Goal: Check status: Check status

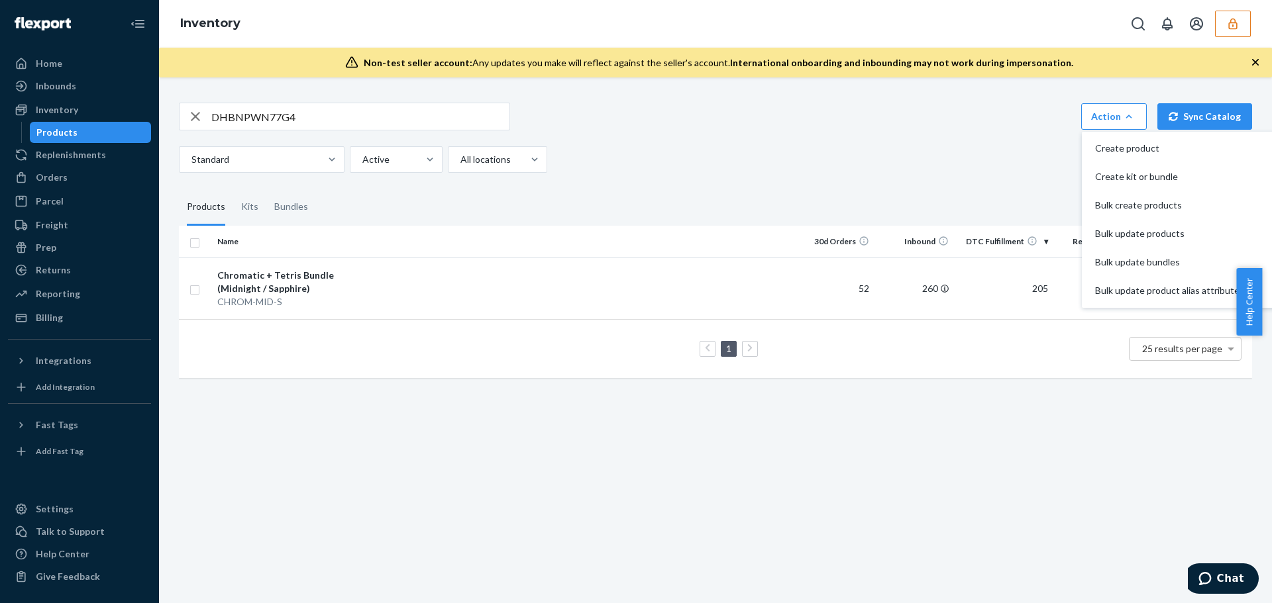
click at [1248, 25] on button "button" at bounding box center [1233, 24] width 36 height 26
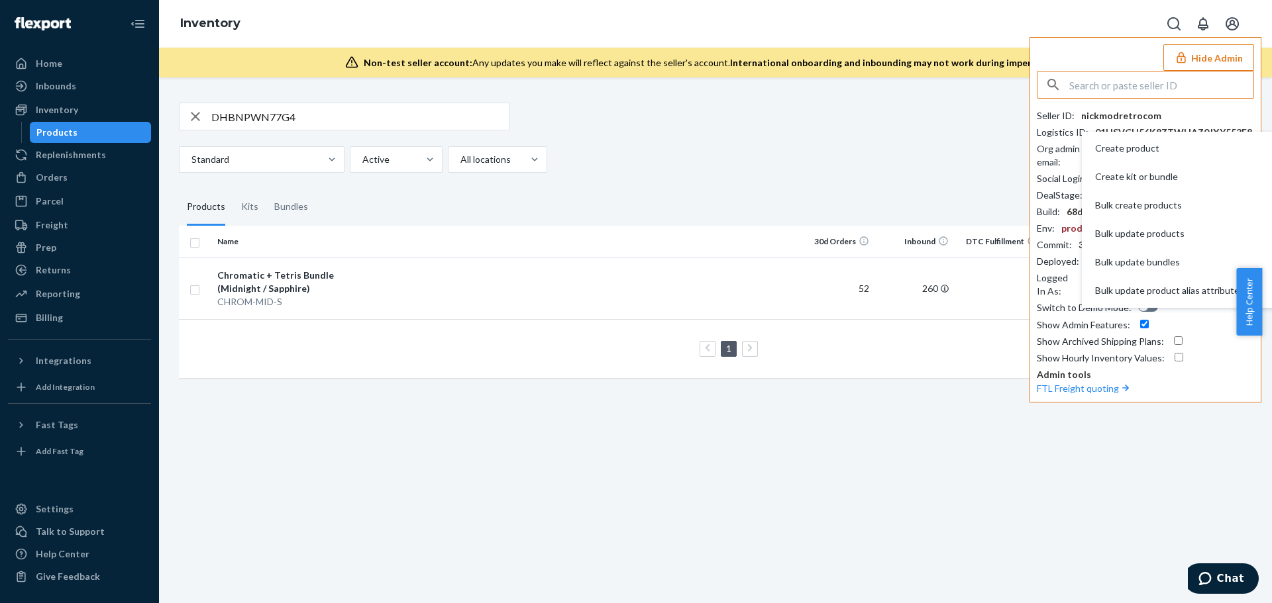
click at [1132, 88] on input "text" at bounding box center [1161, 85] width 184 height 26
type input "[EMAIL_ADDRESS][DOMAIN_NAME]"
click at [1046, 105] on li "brigslidebeltscom [EMAIL_ADDRESS][DOMAIN_NAME]" at bounding box center [1149, 123] width 224 height 40
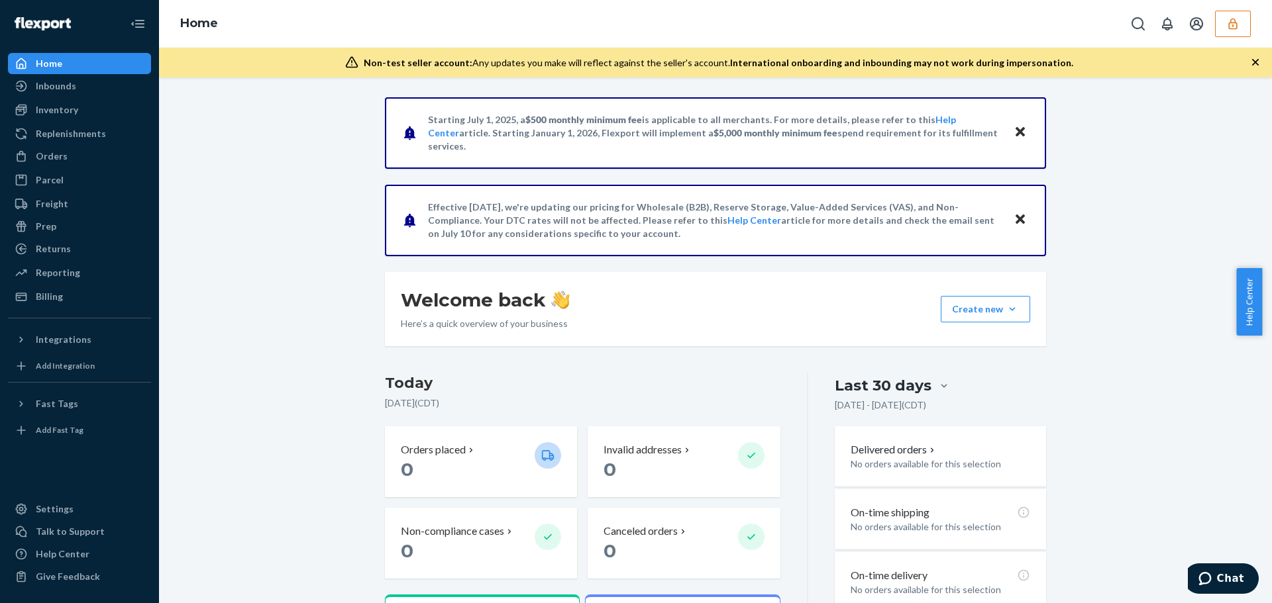
click at [1217, 207] on div "Starting July 1, 2025, a $500 monthly minimum fee is applicable to all merchant…" at bounding box center [715, 451] width 1093 height 708
click at [1225, 29] on button "button" at bounding box center [1233, 24] width 36 height 26
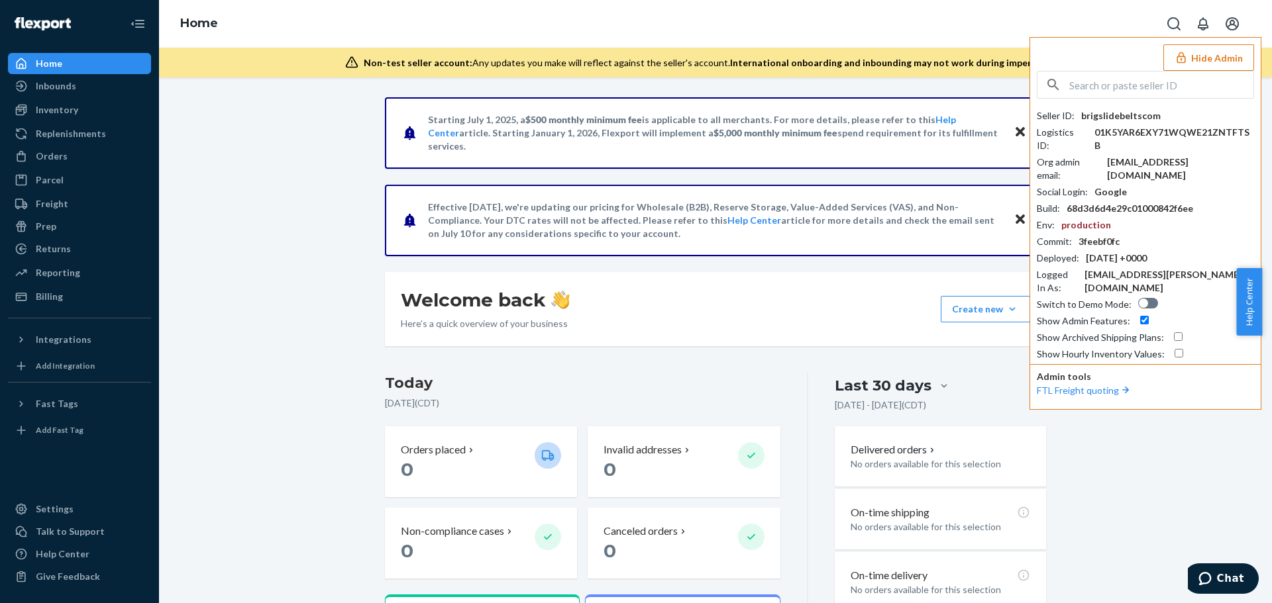
click at [1108, 87] on input "text" at bounding box center [1161, 85] width 184 height 26
paste input "bradslidebeltscom"
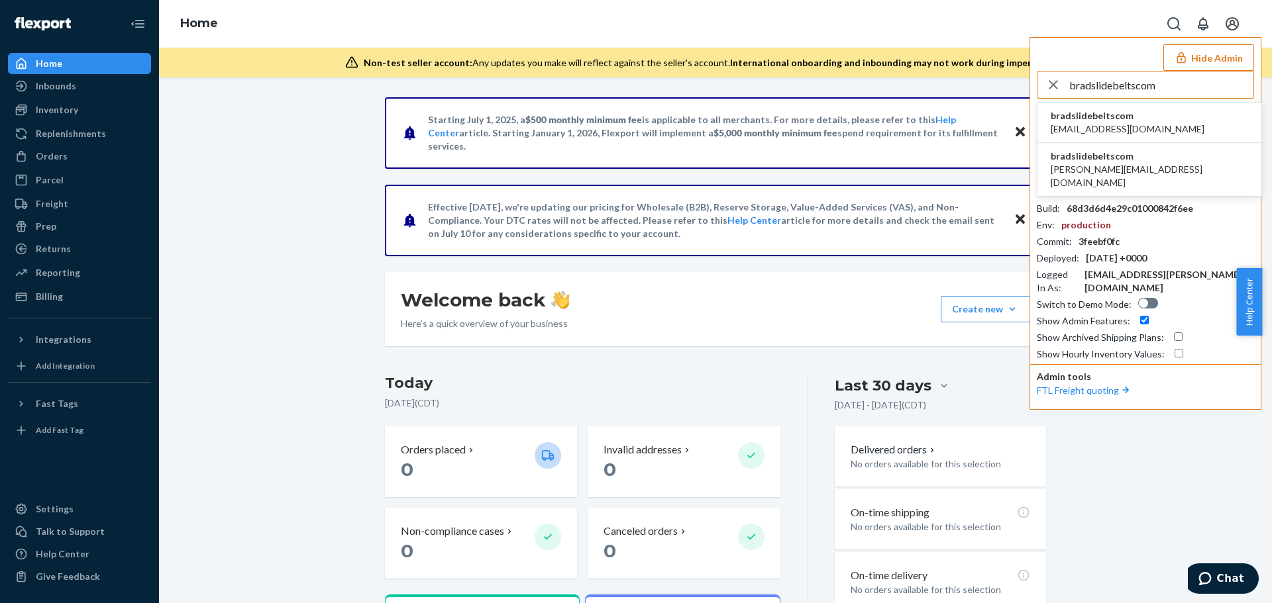
type input "bradslidebeltscom"
click at [1094, 114] on span "bradslidebeltscom" at bounding box center [1127, 115] width 154 height 13
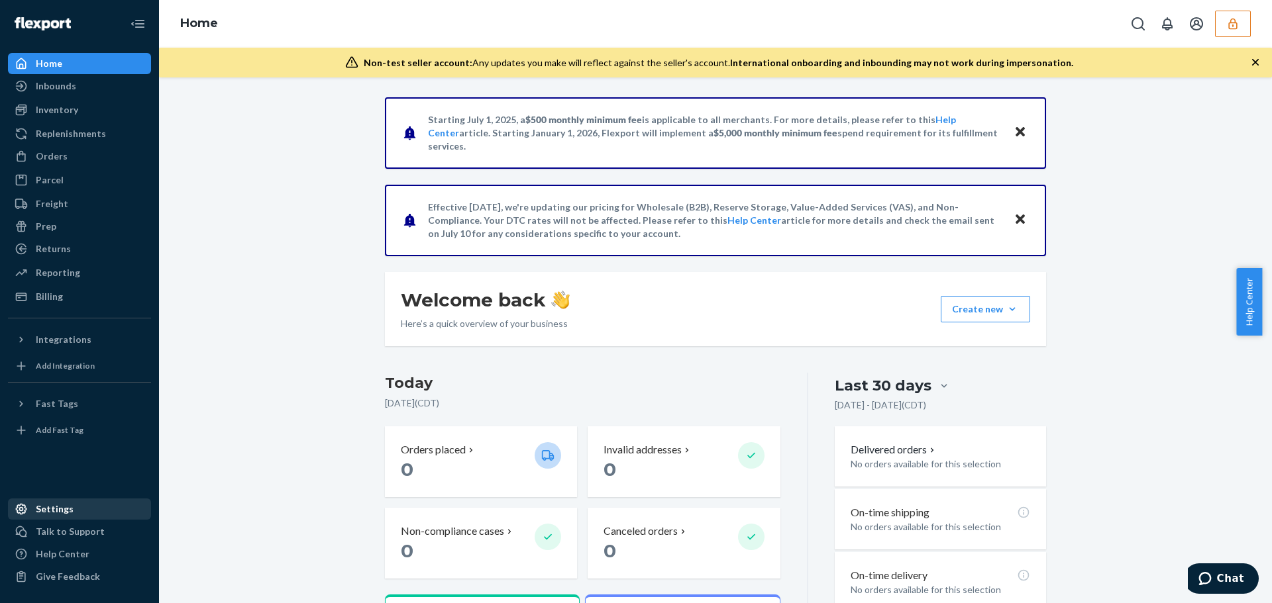
drag, startPoint x: 62, startPoint y: 505, endPoint x: 68, endPoint y: 505, distance: 6.7
click at [62, 505] on div "Settings" at bounding box center [55, 509] width 38 height 13
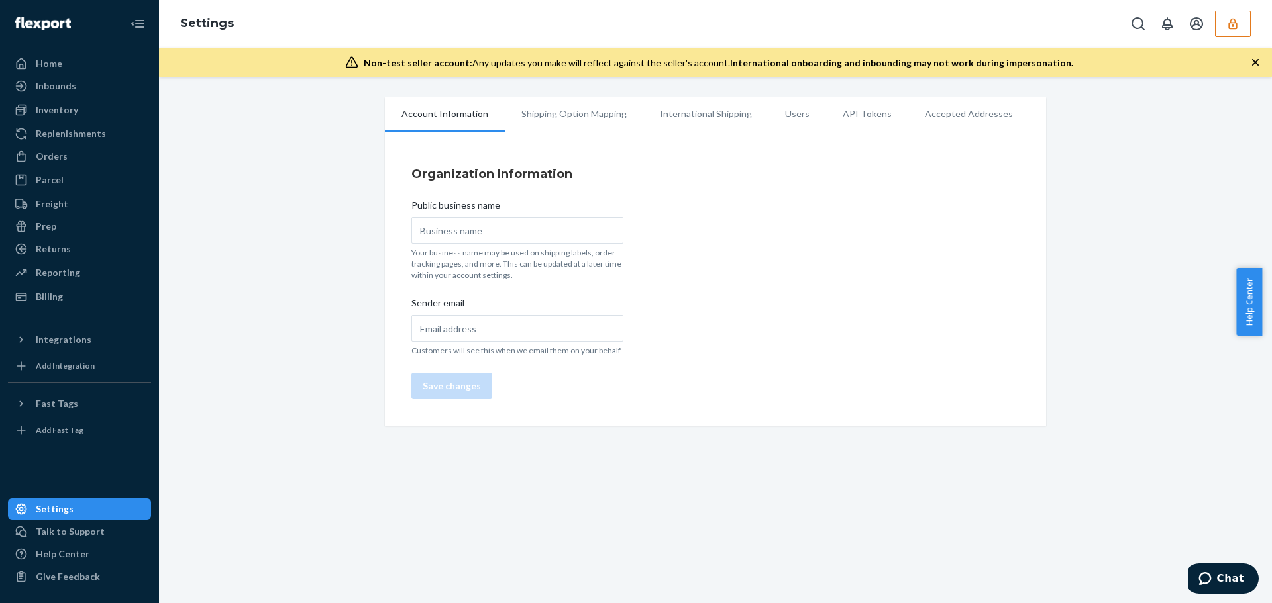
type input "SlideBelts"
type input "support@slidebelts.com"
click at [791, 117] on li "Users" at bounding box center [797, 113] width 58 height 33
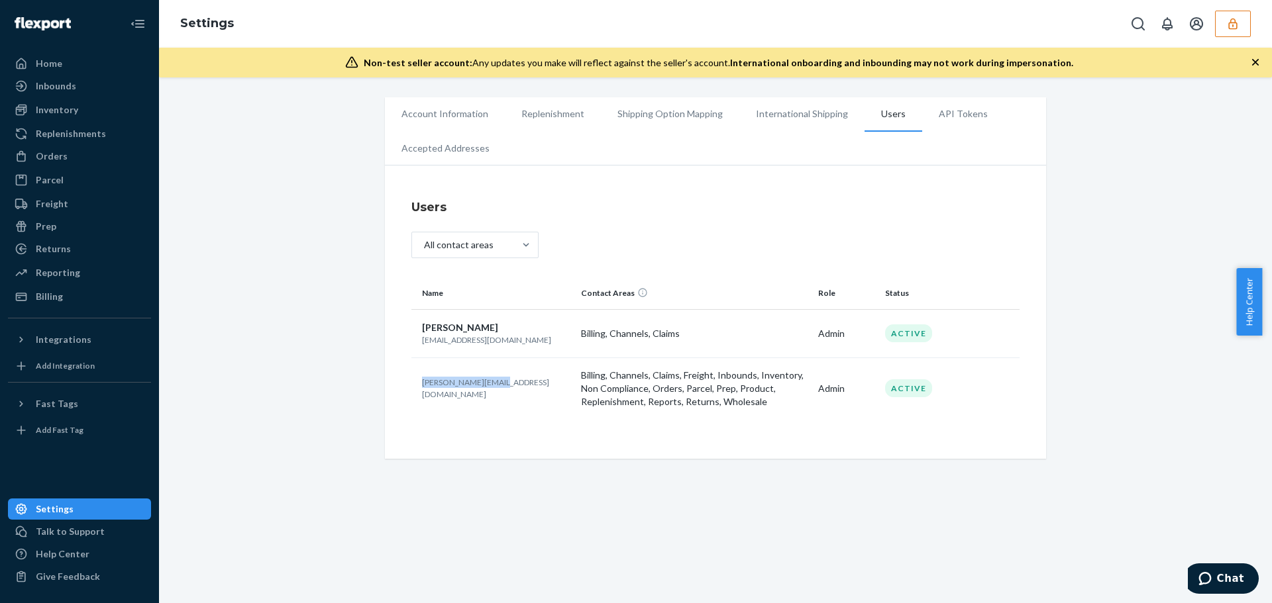
drag, startPoint x: 416, startPoint y: 391, endPoint x: 497, endPoint y: 393, distance: 81.5
click at [497, 393] on td "brad@slidebelts.com" at bounding box center [493, 389] width 164 height 62
copy p "brad@slidebelts.com"
click at [519, 389] on p "brad@slidebelts.com" at bounding box center [496, 388] width 148 height 23
drag, startPoint x: 410, startPoint y: 388, endPoint x: 507, endPoint y: 393, distance: 97.5
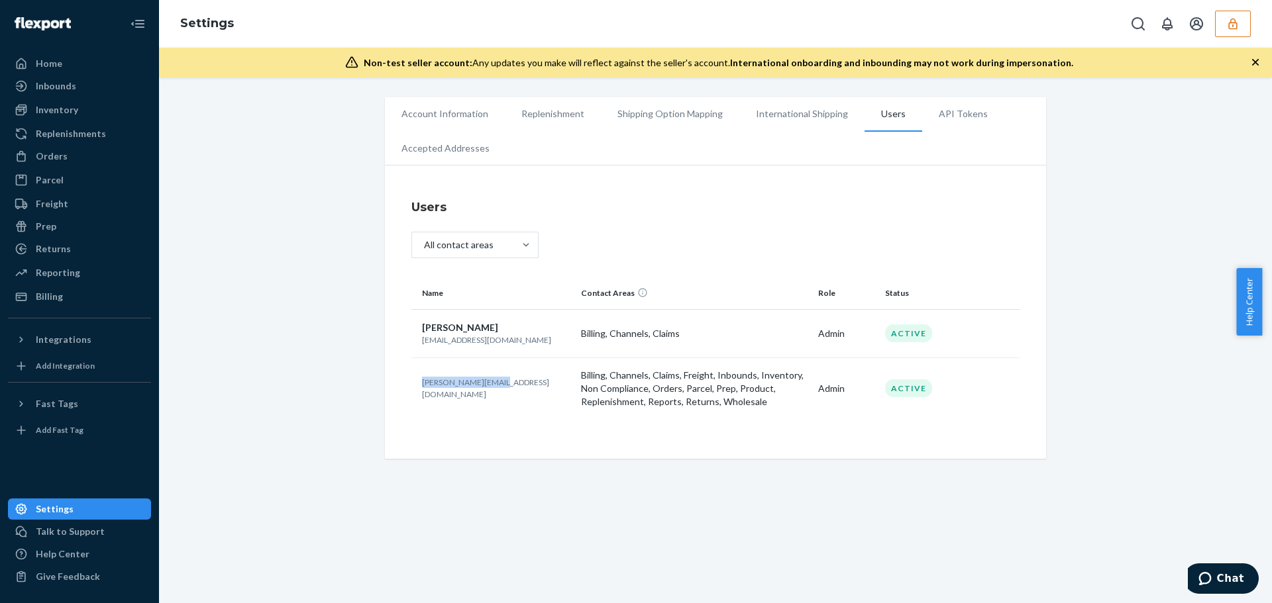
click at [507, 393] on td "brad@slidebelts.com" at bounding box center [493, 389] width 164 height 62
copy p "brad@slidebelts.com"
click at [1227, 31] on button "button" at bounding box center [1233, 24] width 36 height 26
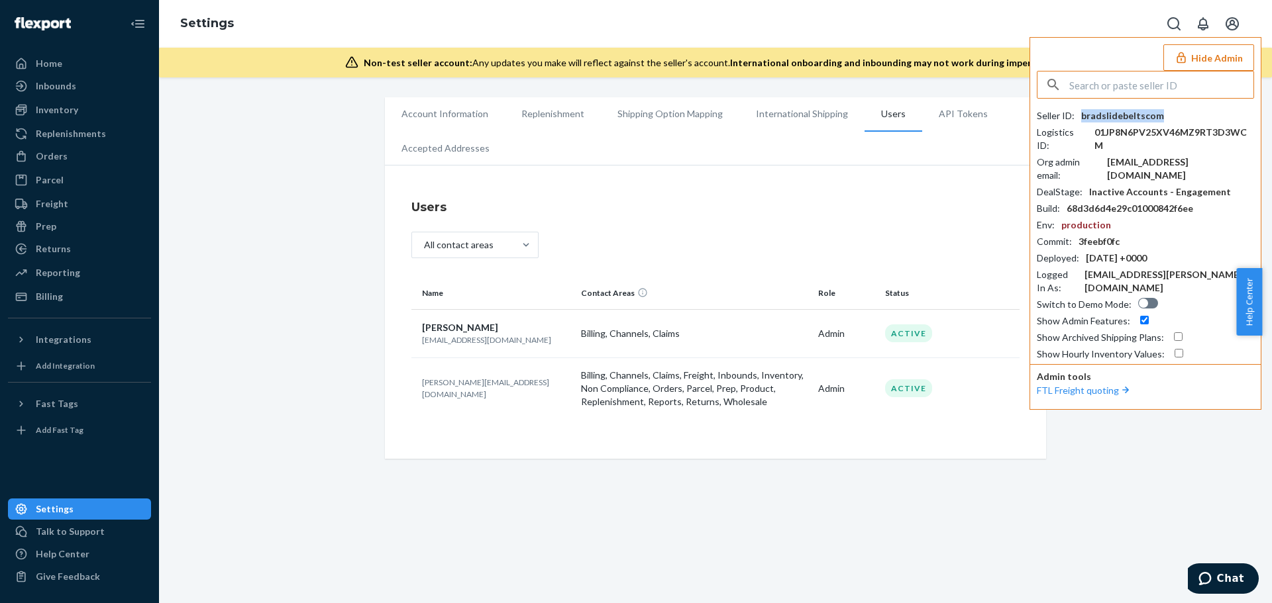
click at [1140, 113] on div "bradslidebeltscom" at bounding box center [1122, 115] width 83 height 13
click at [218, 136] on div "Account Information Replenishment Shipping Option Mapping International Shippin…" at bounding box center [715, 278] width 1093 height 362
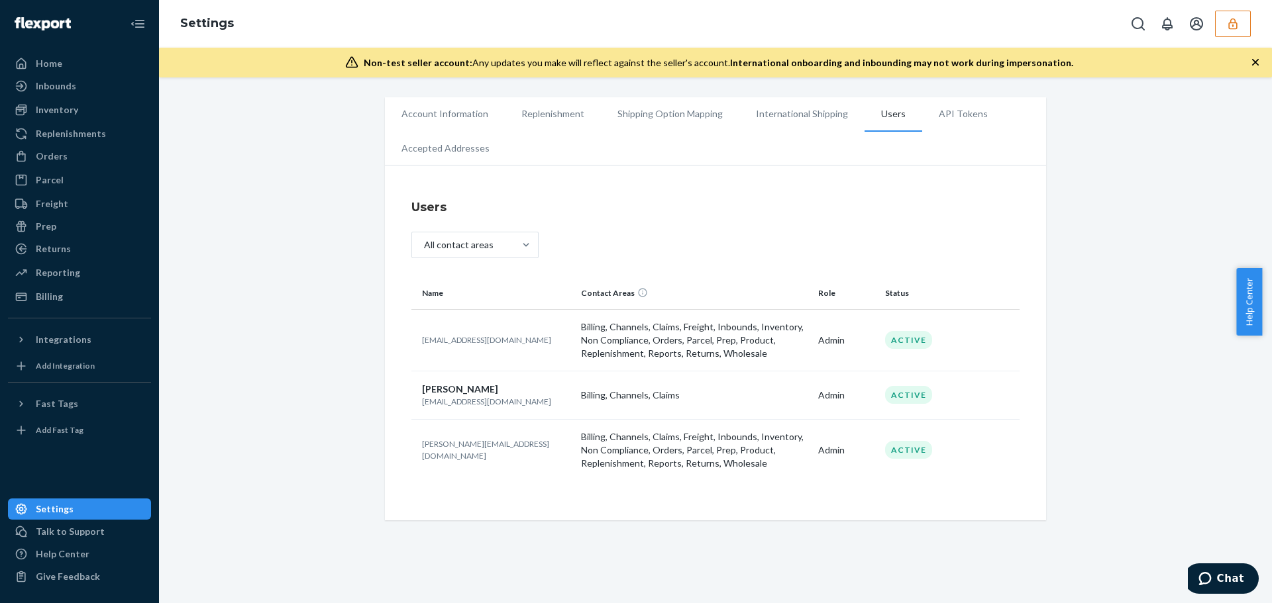
click at [289, 556] on div "Account Information Replenishment Shipping Option Mapping International Shippin…" at bounding box center [715, 340] width 1113 height 526
click at [1236, 30] on button "button" at bounding box center [1233, 24] width 36 height 26
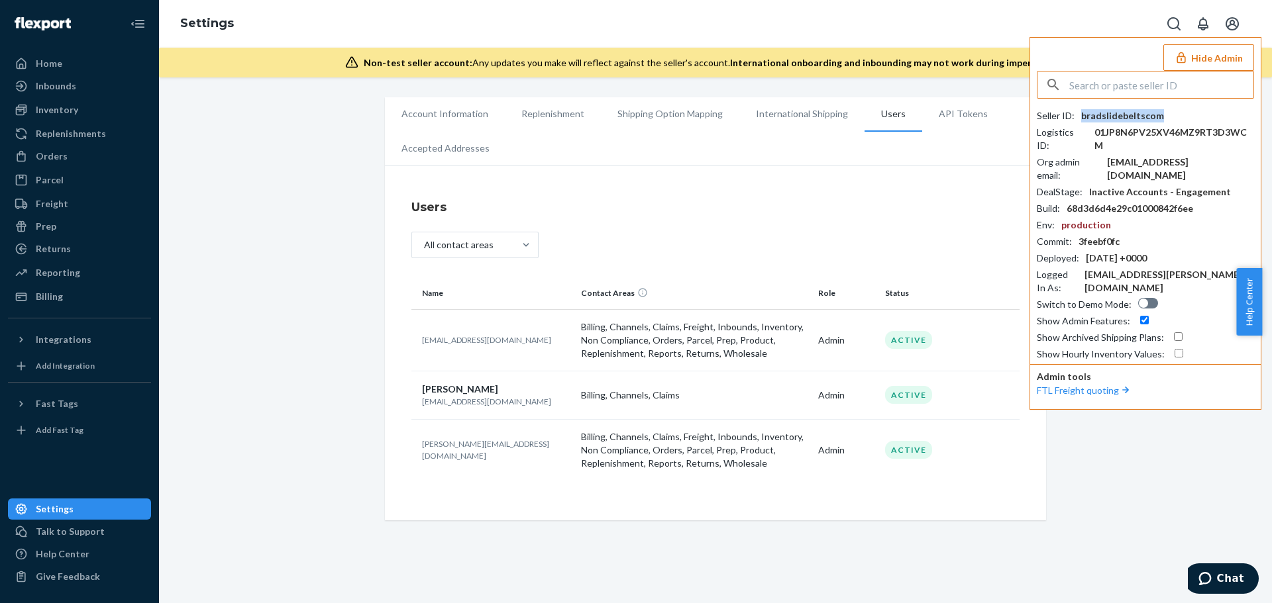
click at [1117, 111] on div "bradslidebeltscom" at bounding box center [1122, 115] width 83 height 13
click at [1125, 85] on input "text" at bounding box center [1161, 85] width 184 height 26
paste input "info@greendusa.com"
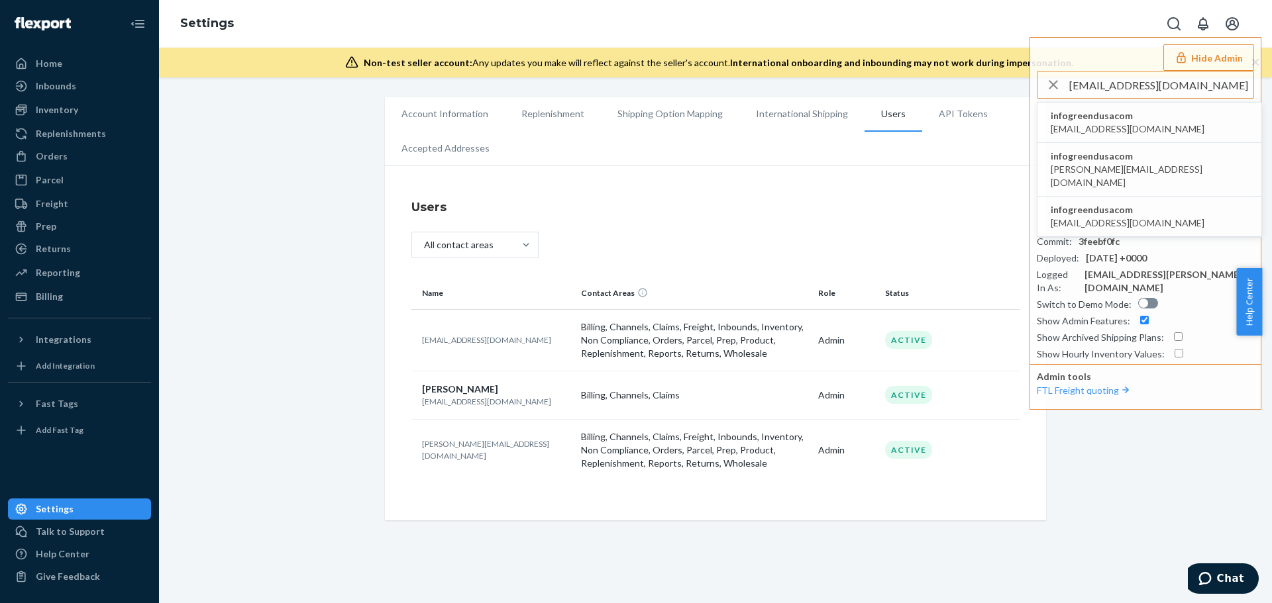
type input "info@greendusa.com"
click at [1106, 117] on span "infogreendusacom" at bounding box center [1127, 115] width 154 height 13
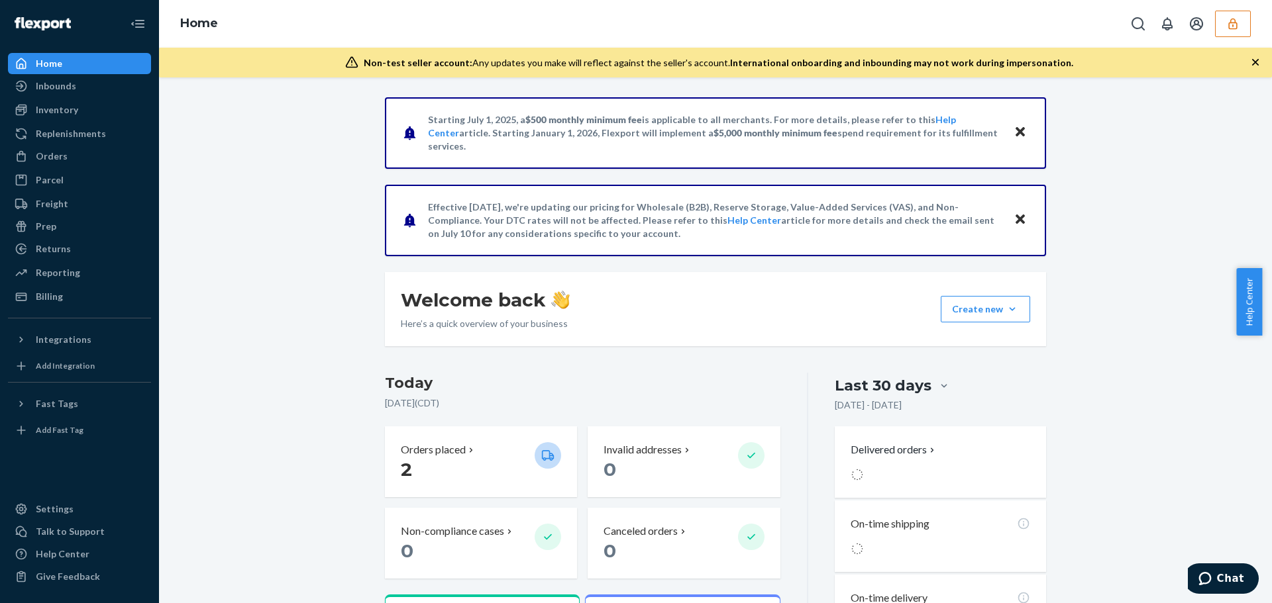
click at [233, 215] on div "Starting [DATE], a $500 monthly minimum fee is applicable to all merchants. For…" at bounding box center [715, 451] width 1093 height 708
click at [46, 156] on div "Orders" at bounding box center [52, 156] width 32 height 13
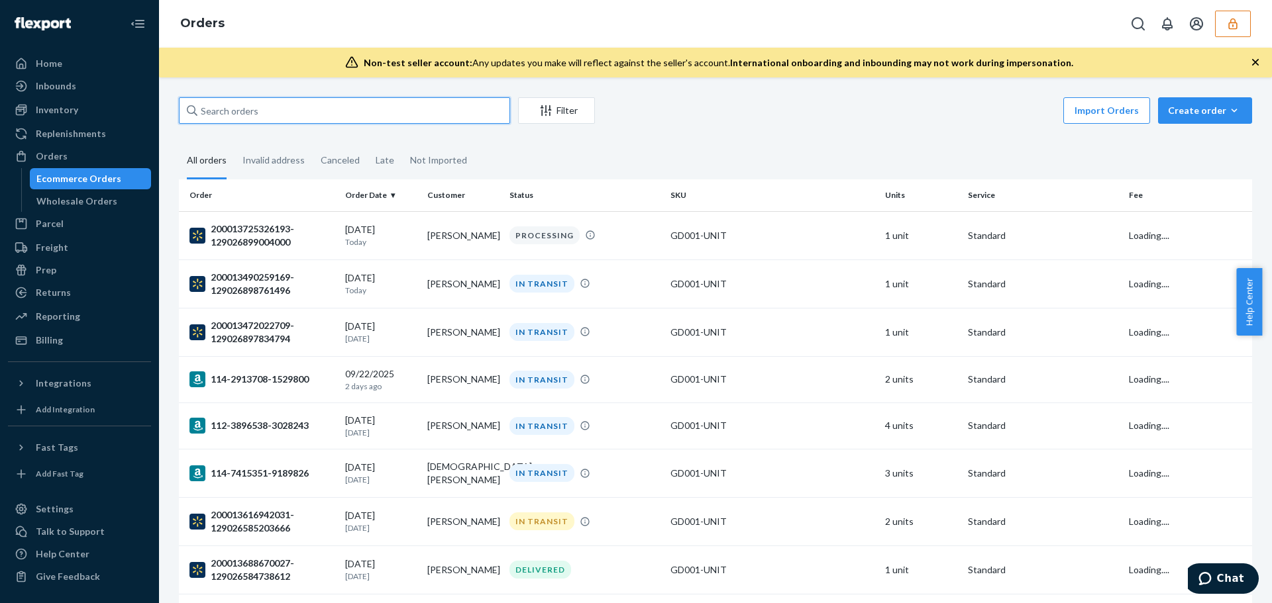
click at [320, 110] on input "text" at bounding box center [344, 110] width 331 height 26
paste input "129026584567165"
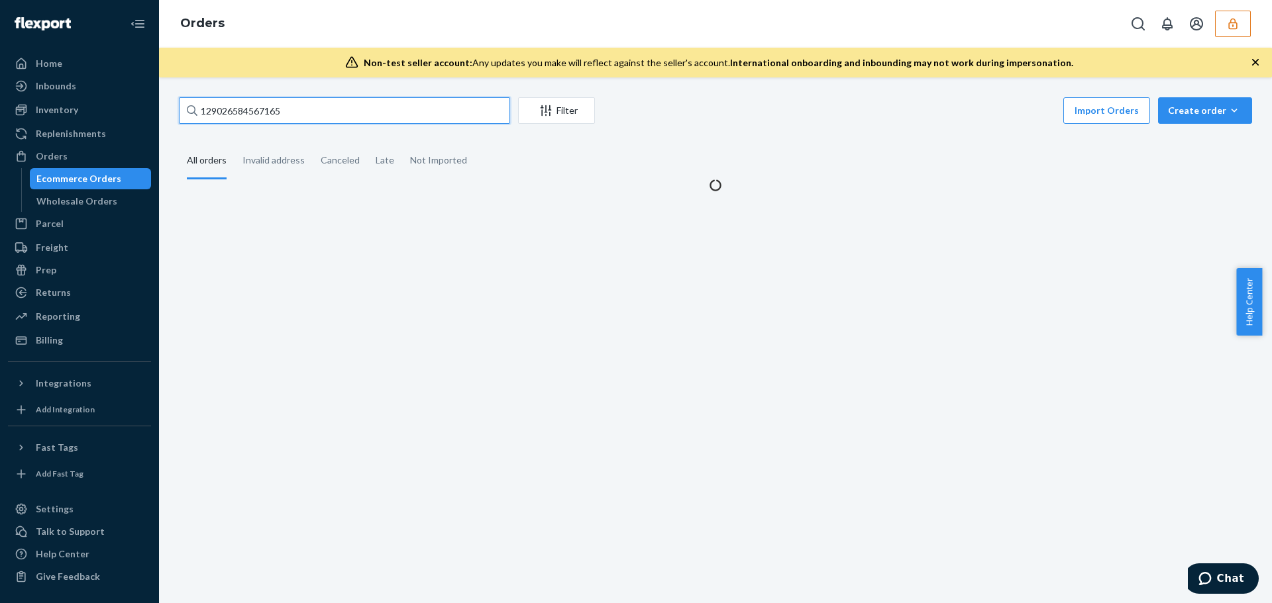
type input "129026584567165"
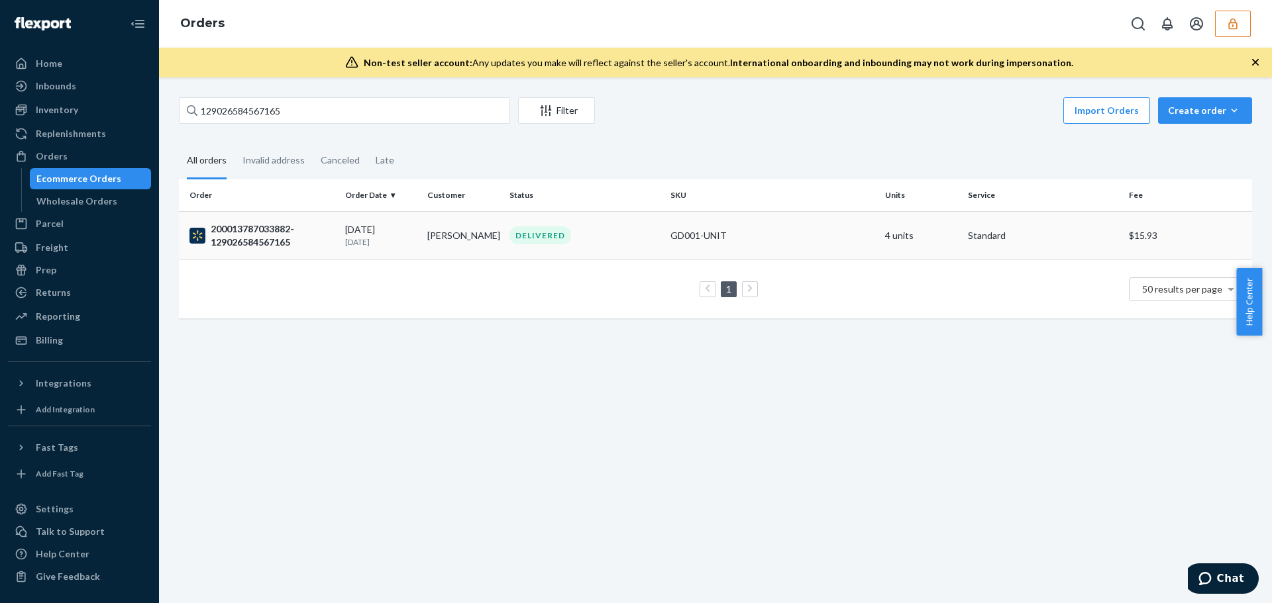
click at [388, 240] on p "[DATE]" at bounding box center [381, 241] width 72 height 11
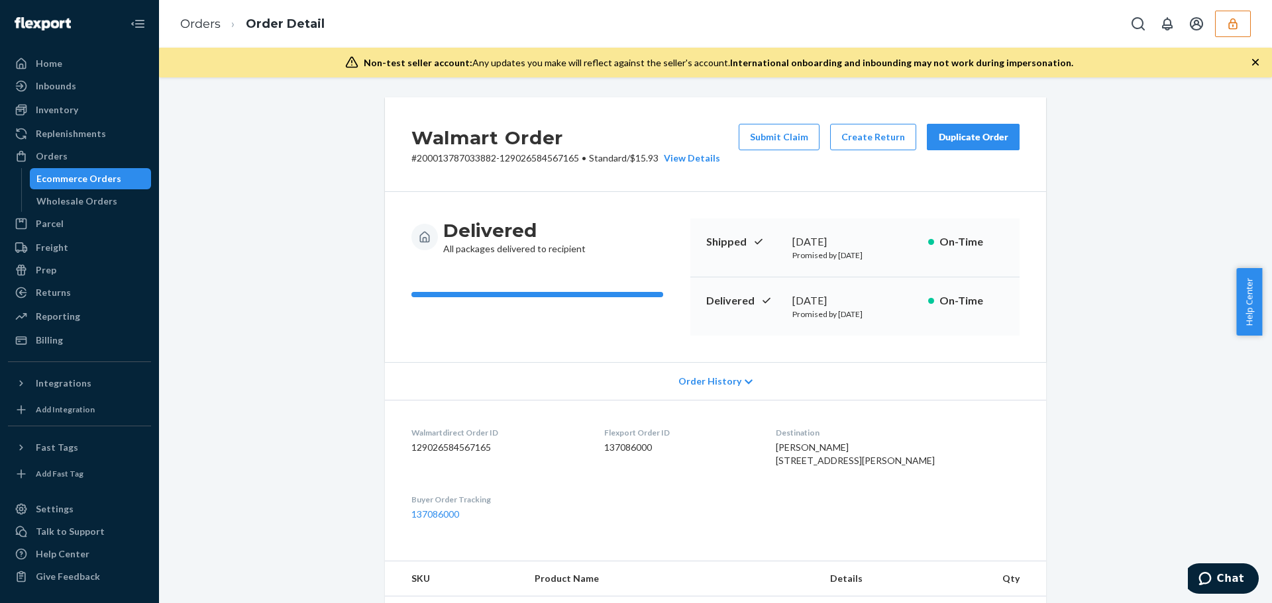
scroll to position [403, 0]
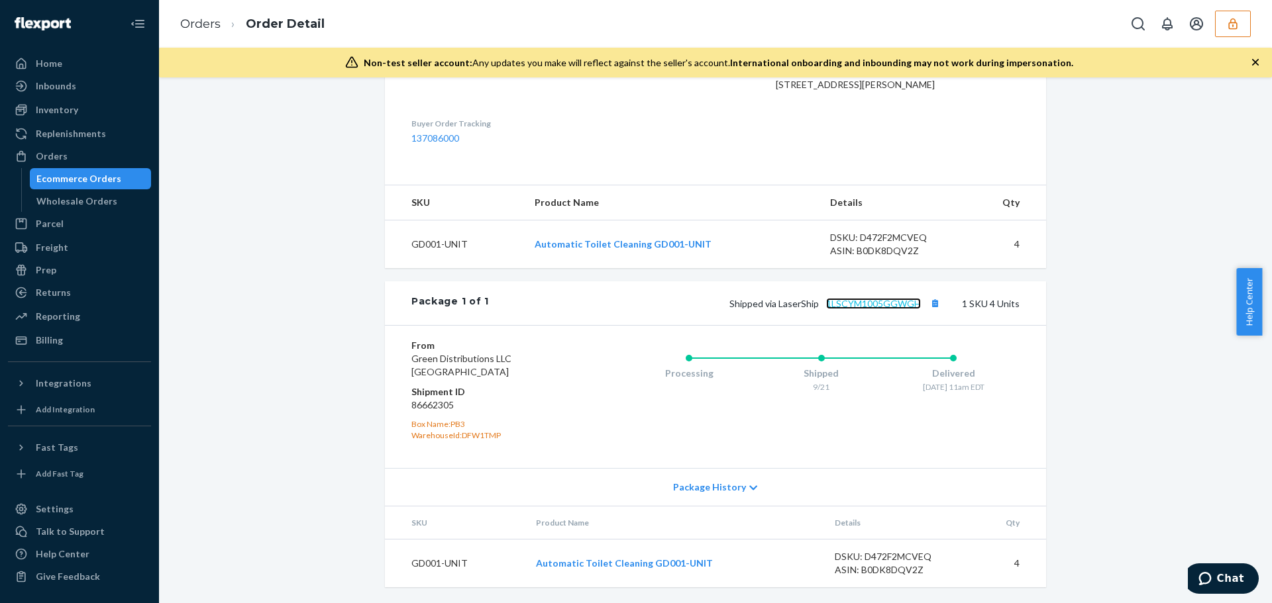
click at [870, 303] on link "1LSCYM1005GGWGH" at bounding box center [873, 303] width 95 height 11
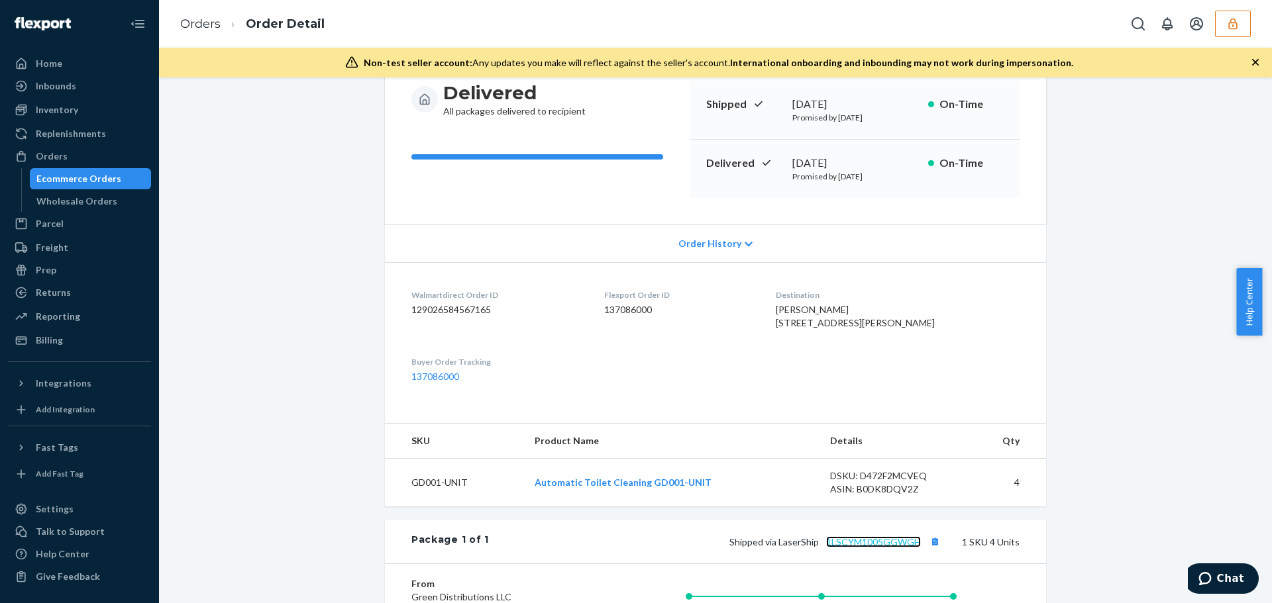
scroll to position [72, 0]
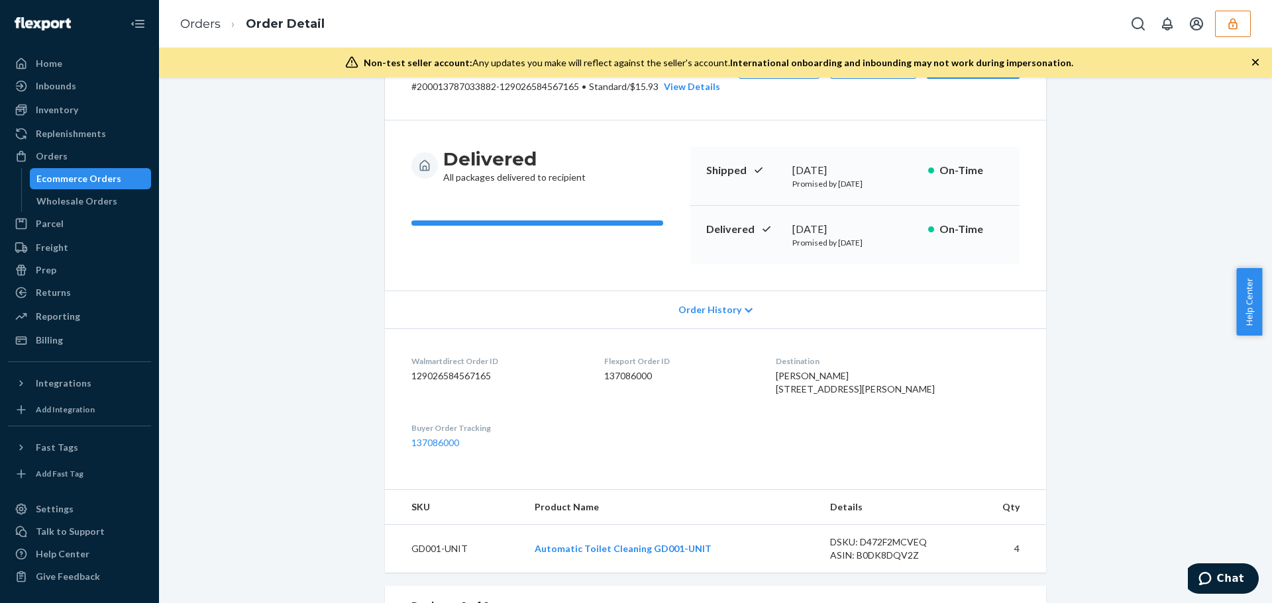
click at [444, 378] on dd "129026584567165" at bounding box center [497, 376] width 172 height 13
copy dd "129026584567165"
click at [464, 373] on dd "129026584567165" at bounding box center [497, 376] width 172 height 13
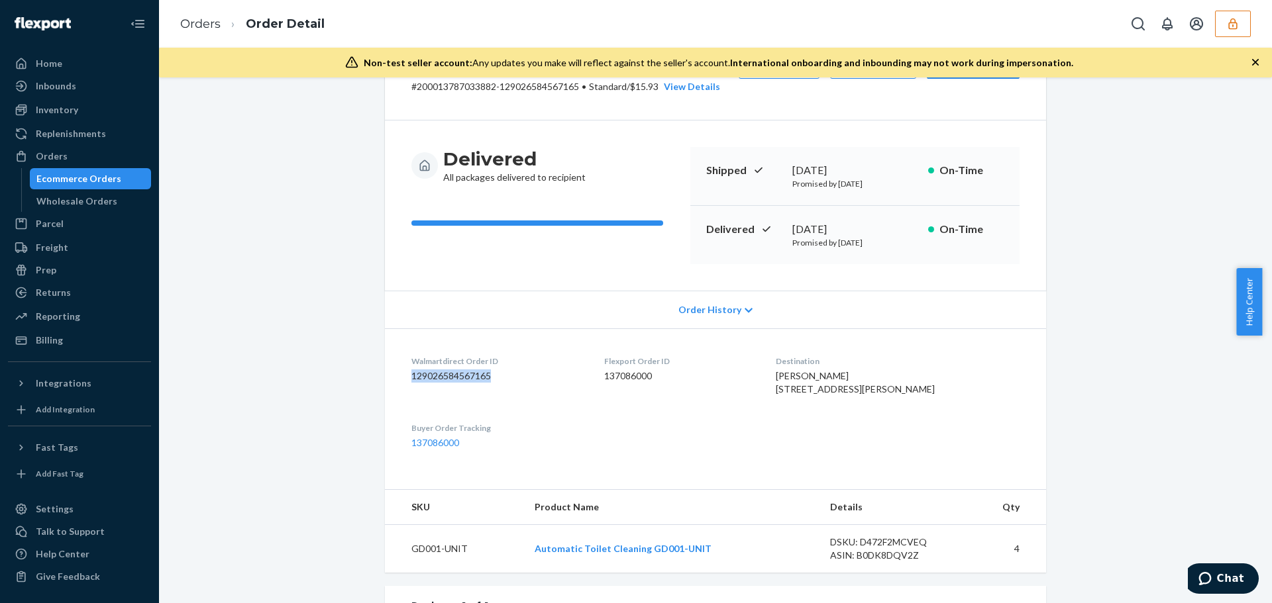
scroll to position [0, 0]
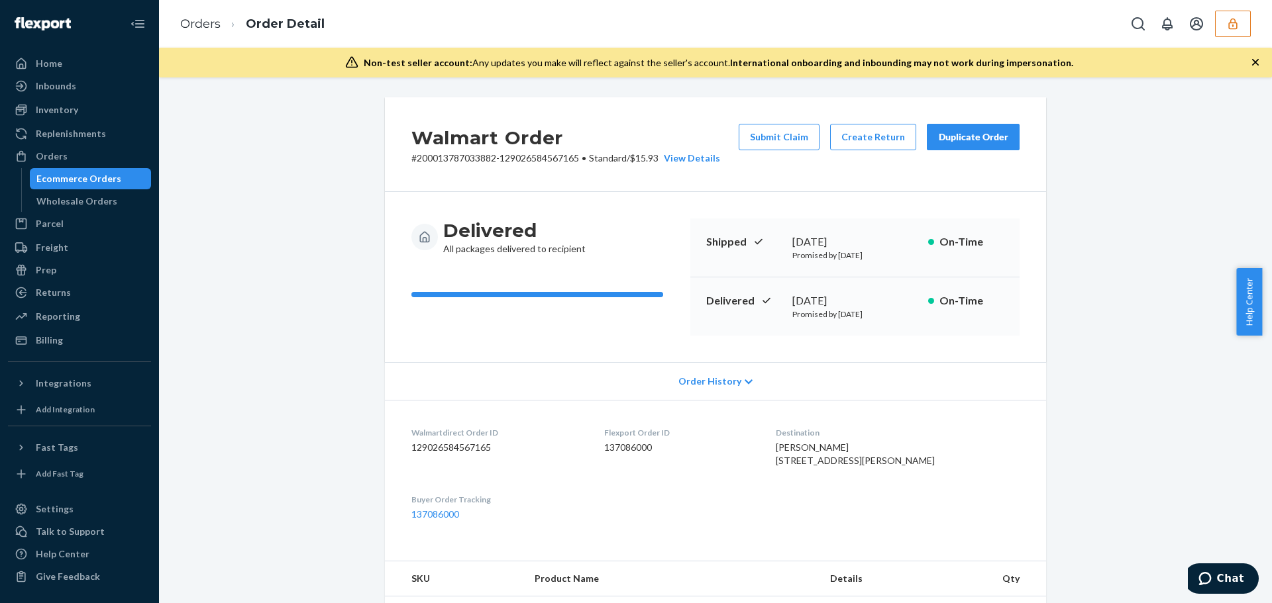
click at [647, 445] on dd "137086000" at bounding box center [679, 447] width 150 height 13
copy dd "137086000"
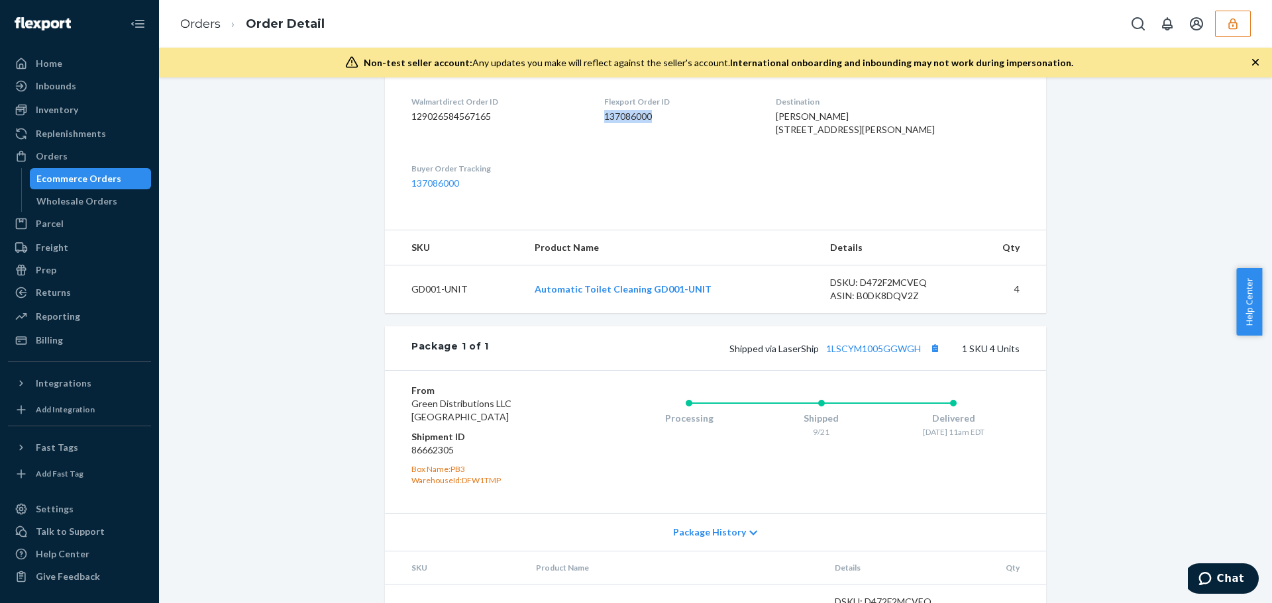
scroll to position [66, 0]
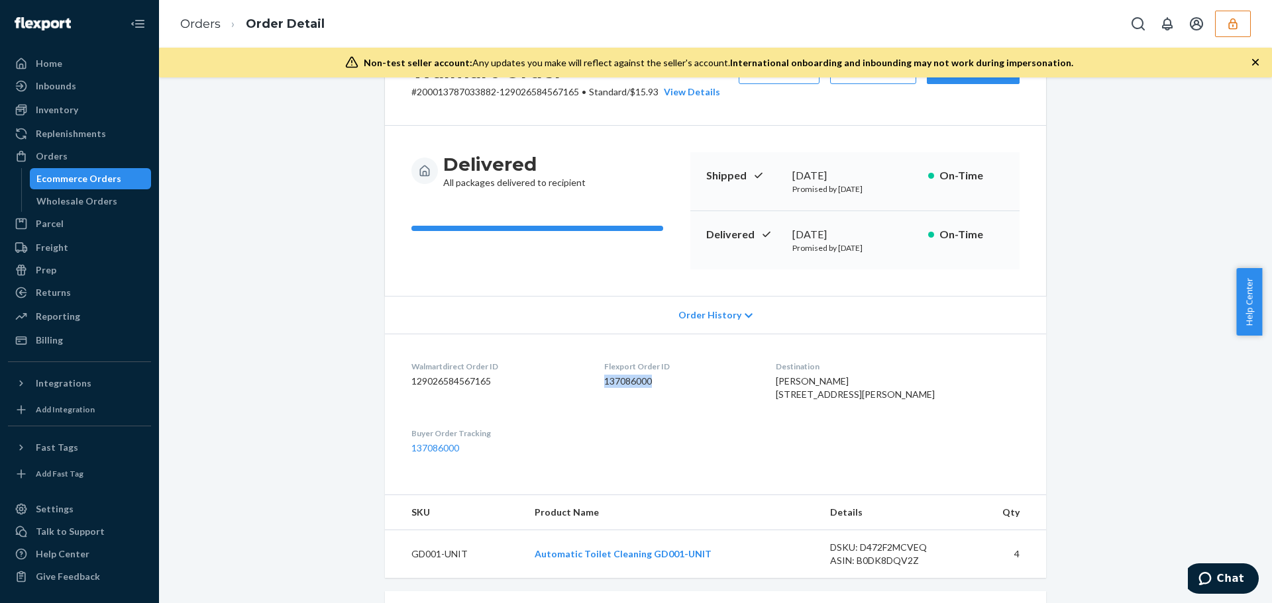
click at [707, 315] on span "Order History" at bounding box center [709, 315] width 63 height 13
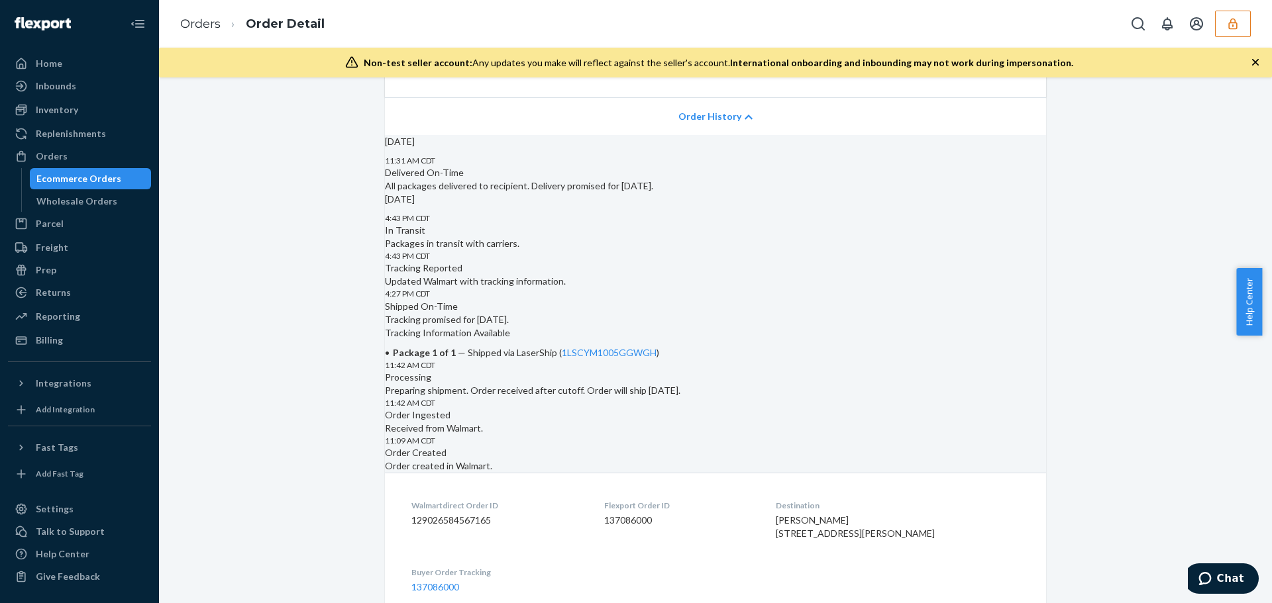
scroll to position [0, 0]
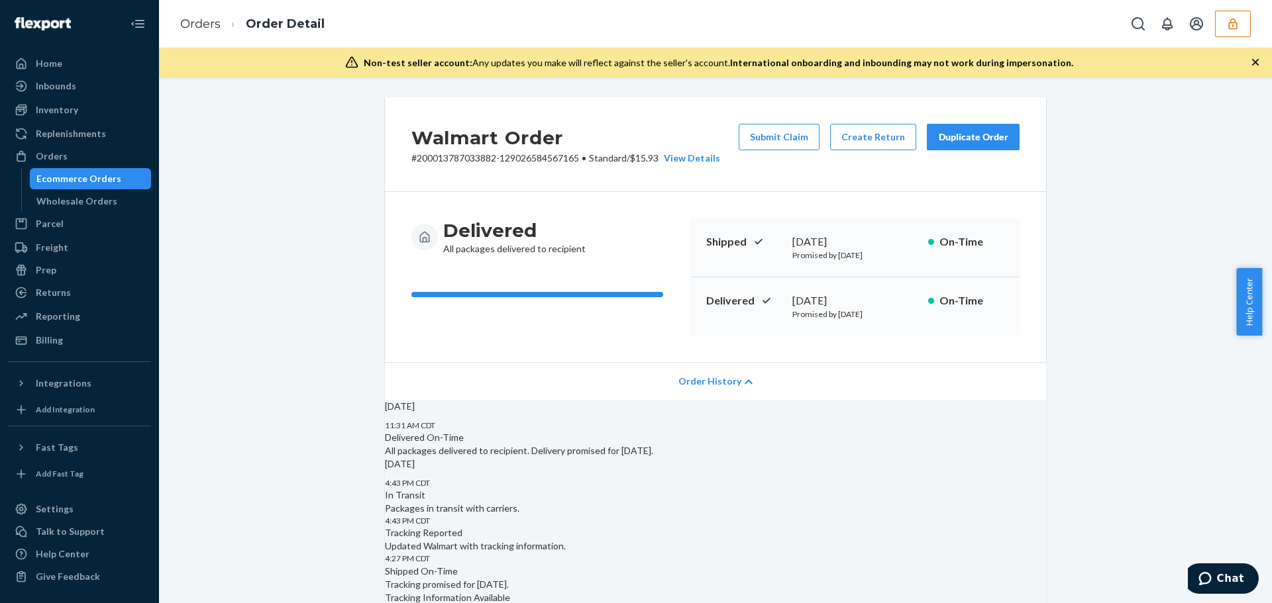
drag, startPoint x: 792, startPoint y: 305, endPoint x: 882, endPoint y: 323, distance: 91.8
click at [883, 305] on div "[DATE]" at bounding box center [854, 300] width 125 height 15
click at [878, 334] on div "Delivered [DATE] Promised by [DATE] On-Time" at bounding box center [854, 306] width 329 height 58
click at [525, 159] on p "# 200013787033882-129026584567165 • Standard / $15.93 View Details" at bounding box center [565, 158] width 309 height 13
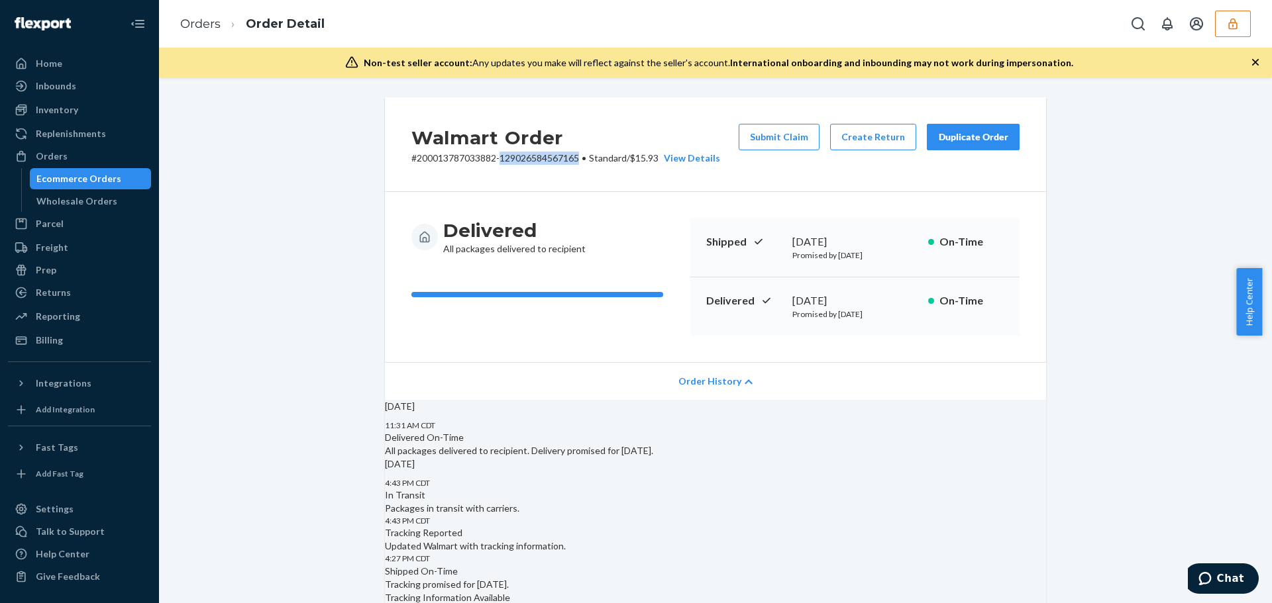
copy p "129026584567165"
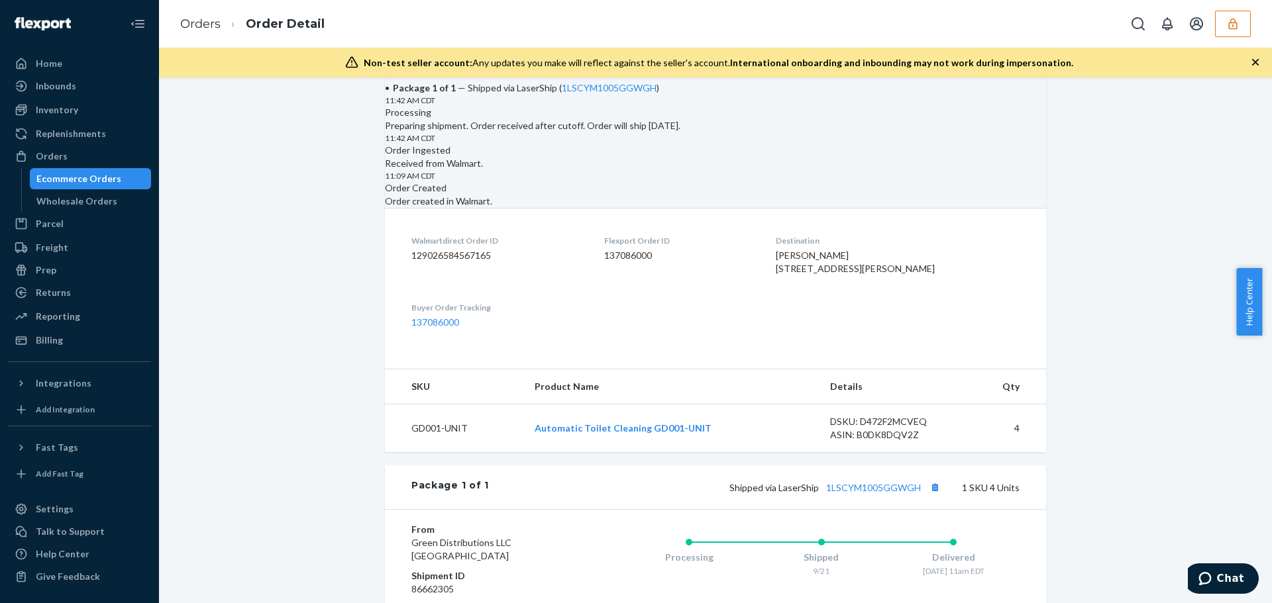
scroll to position [464, 0]
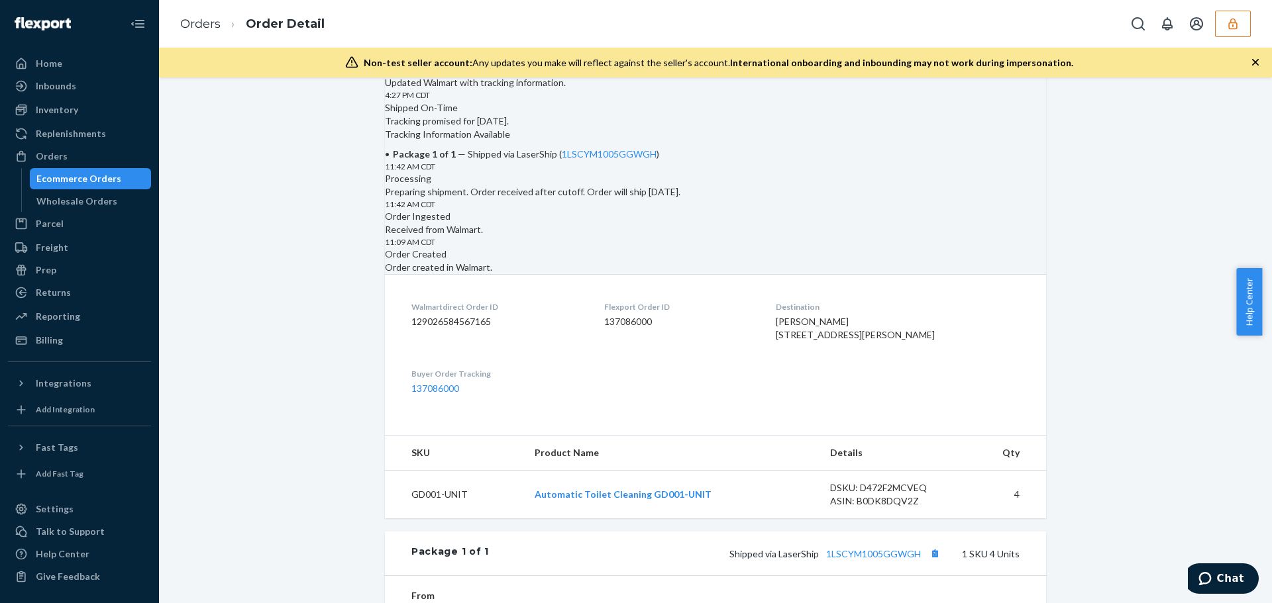
click at [1245, 14] on button "button" at bounding box center [1233, 24] width 36 height 26
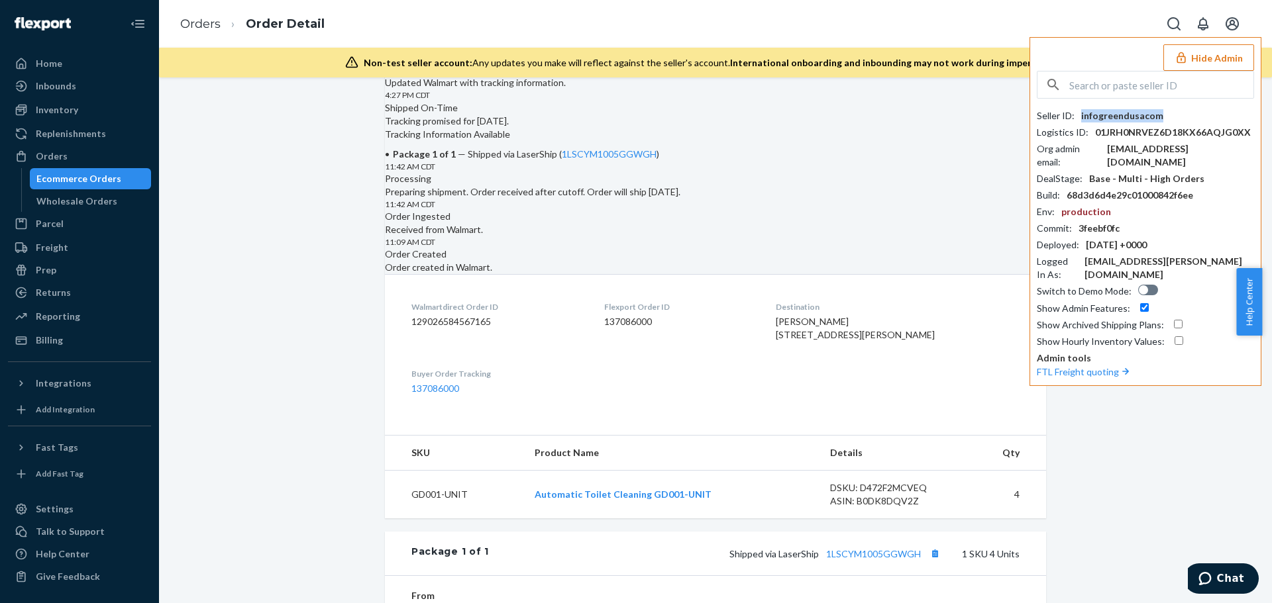
click at [1125, 113] on div "infogreendusacom" at bounding box center [1122, 115] width 82 height 13
copy div "infogreendusacom"
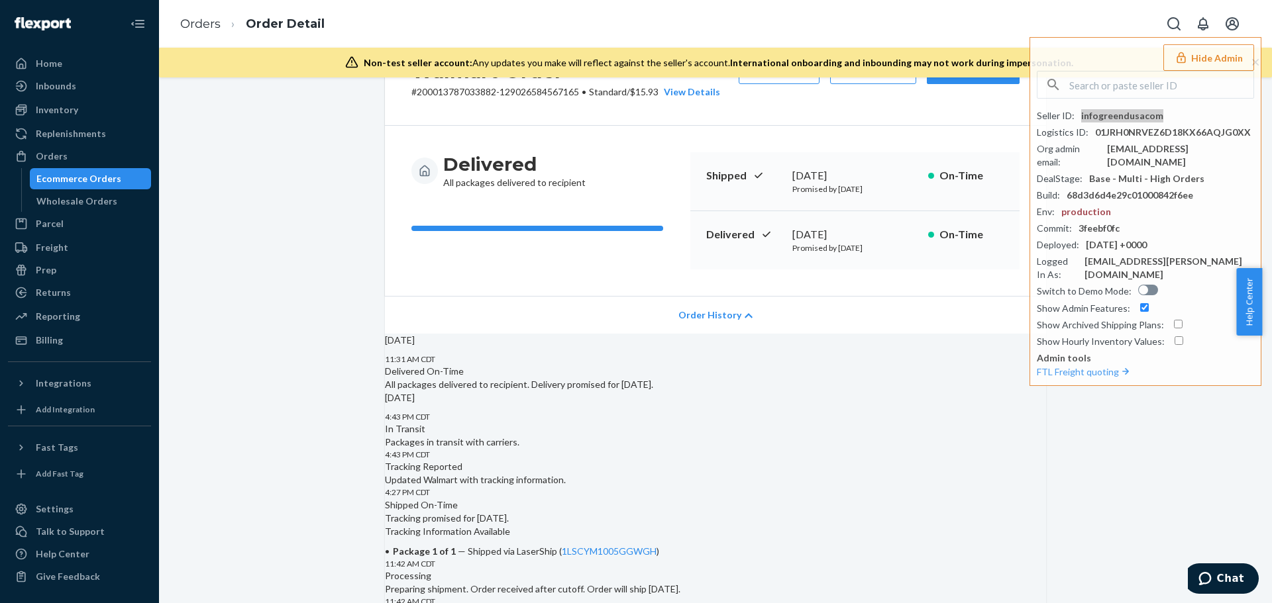
scroll to position [0, 0]
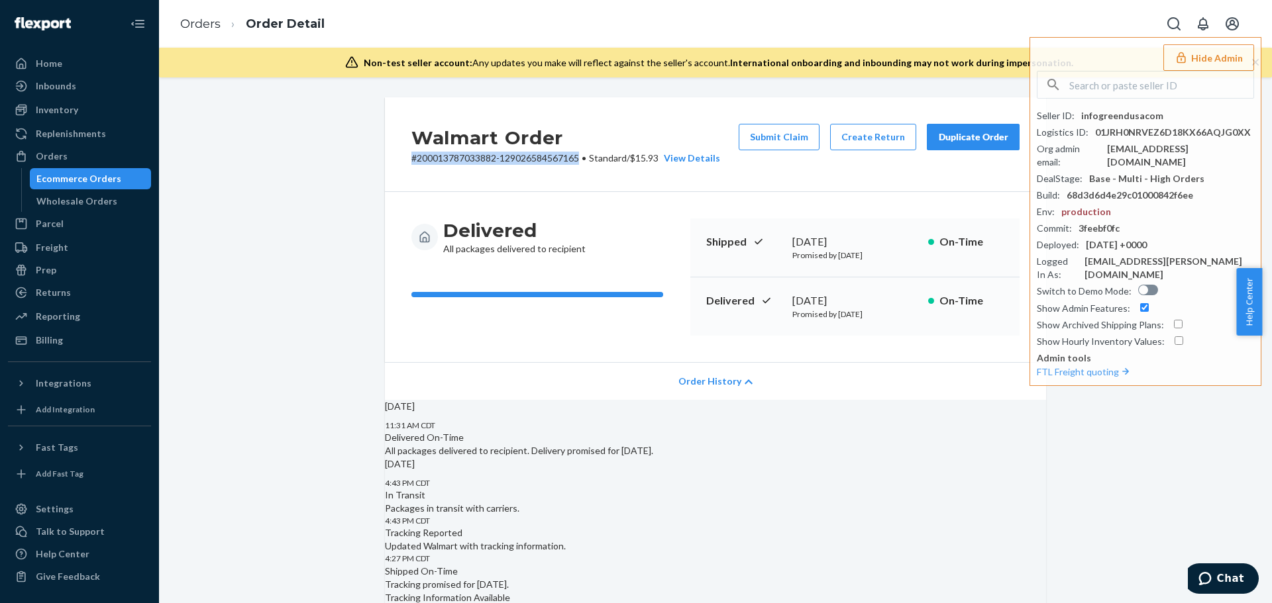
drag, startPoint x: 404, startPoint y: 158, endPoint x: 575, endPoint y: 154, distance: 170.9
click at [576, 154] on div "Walmart Order # 200013787033882-129026584567165 • Standard / $15.93 View Detail…" at bounding box center [715, 144] width 661 height 95
copy p "# 200013787033882-129026584567165"
click at [711, 362] on div "Order History" at bounding box center [715, 381] width 661 height 38
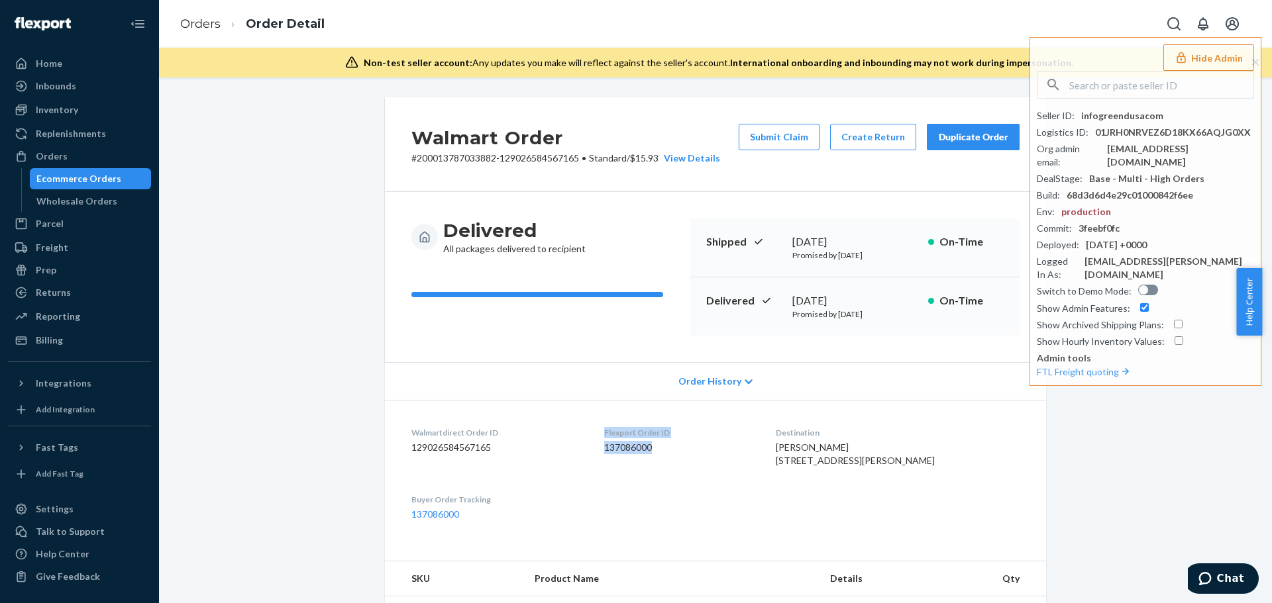
drag, startPoint x: 621, startPoint y: 434, endPoint x: 676, endPoint y: 458, distance: 60.3
click at [676, 461] on div "Flexport Order ID 137086000" at bounding box center [679, 450] width 150 height 46
copy div "Flexport Order ID 137086000"
click at [240, 219] on div "Walmart Order # 200013787033882-129026584567165 • Standard / $15.93 View Detail…" at bounding box center [715, 538] width 1093 height 882
click at [1115, 109] on div "Seller ID : infogreendusacom Logistics ID : 01JRH0NRVEZ6D18KX66AQJG0XX Org admi…" at bounding box center [1144, 209] width 217 height 277
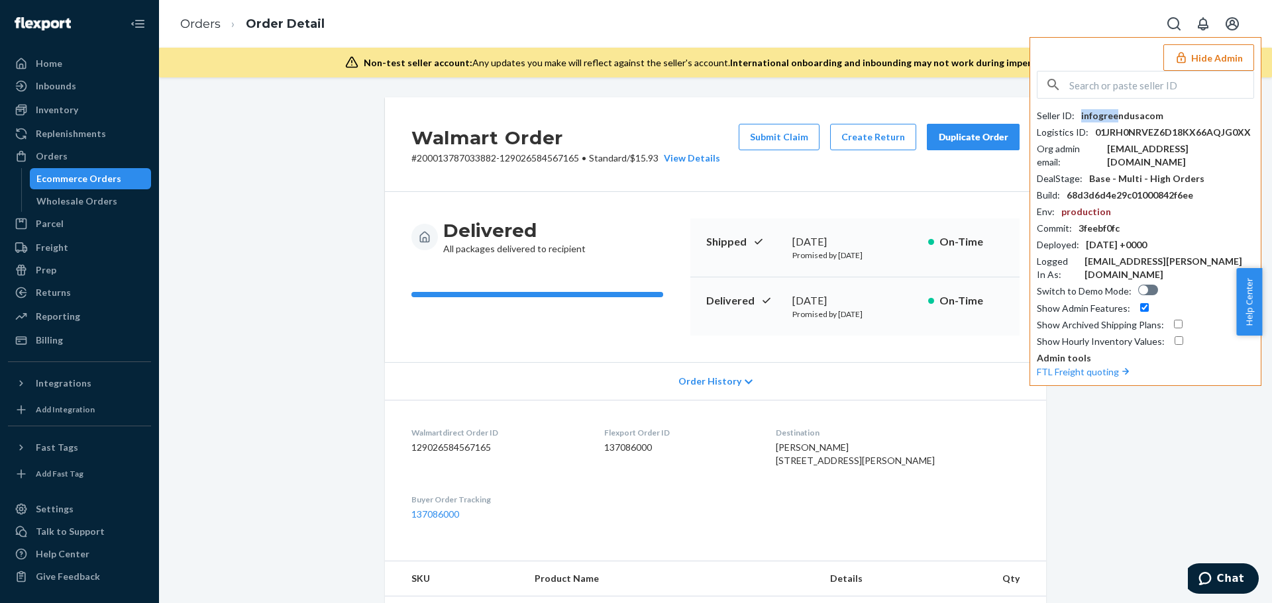
click at [1115, 110] on div "infogreendusacom" at bounding box center [1122, 115] width 82 height 13
copy div "infogree"
click at [1109, 113] on div "infogreendusacom" at bounding box center [1122, 115] width 82 height 13
copy div "infogreendusacom"
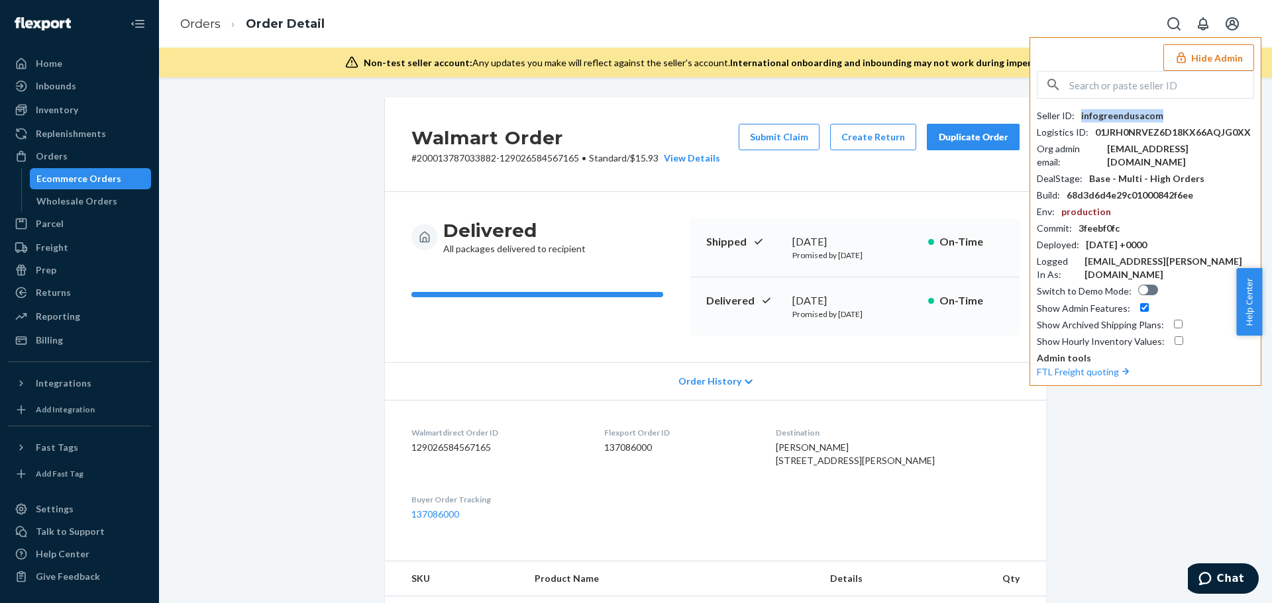
click at [1132, 109] on div "infogreendusacom" at bounding box center [1122, 115] width 82 height 13
copy div "infogreendusacom"
